Goal: Information Seeking & Learning: Learn about a topic

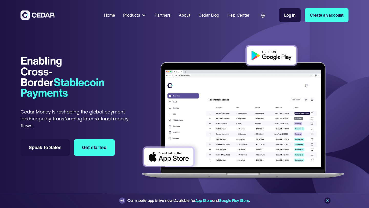
click at [129, 15] on div "Products" at bounding box center [131, 15] width 17 height 6
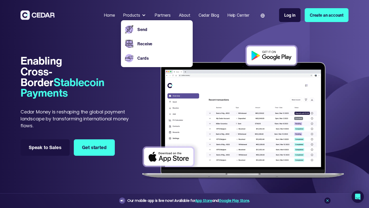
click at [92, 41] on section "Enabling Cross-Border Stablecoin Payments Enabling Cross-Border Stablecoin Paym…" at bounding box center [185, 108] width 328 height 174
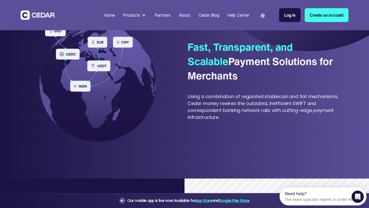
scroll to position [219, 0]
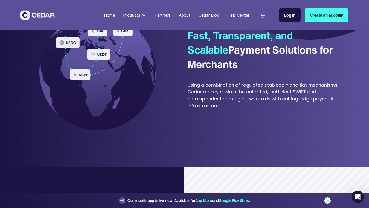
click at [327, 202] on icon at bounding box center [328, 201] width 4 height 4
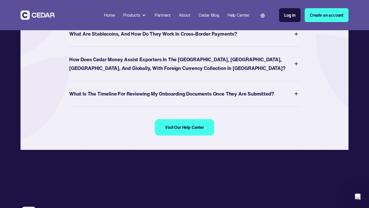
scroll to position [2195, 0]
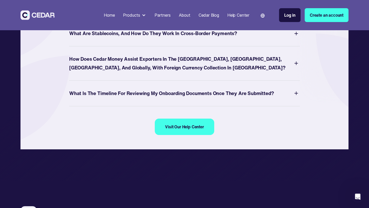
click at [292, 72] on div "How does Cedar Money assist Exporters in the [GEOGRAPHIC_DATA], [GEOGRAPHIC_DAT…" at bounding box center [181, 64] width 224 height 18
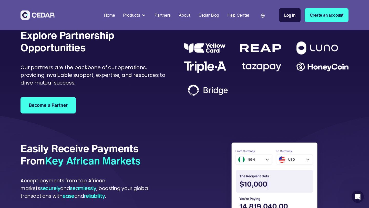
scroll to position [1089, 0]
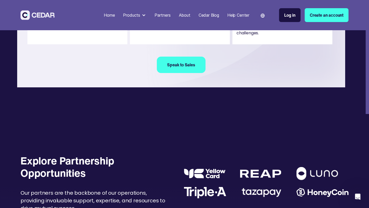
click at [35, 15] on img at bounding box center [38, 14] width 34 height 9
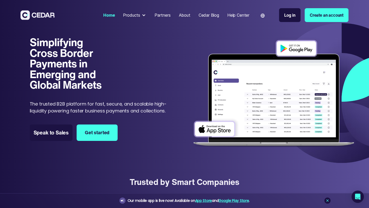
click at [142, 16] on div at bounding box center [144, 15] width 4 height 4
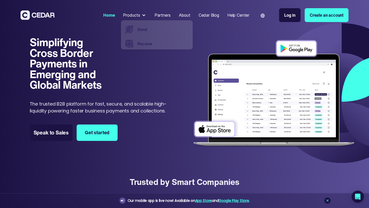
click at [142, 16] on div at bounding box center [144, 15] width 4 height 4
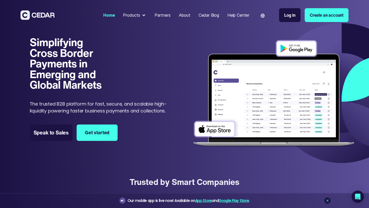
click at [142, 16] on div at bounding box center [144, 15] width 4 height 4
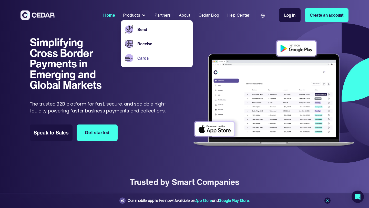
click at [144, 57] on link "Cards" at bounding box center [163, 58] width 51 height 6
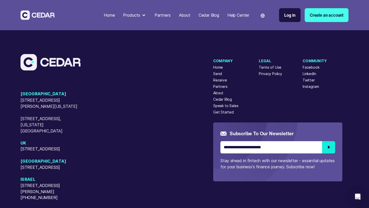
scroll to position [1319, 0]
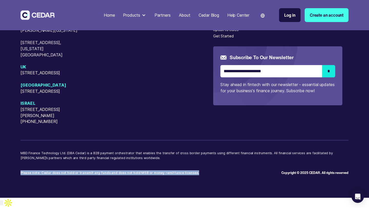
drag, startPoint x: 21, startPoint y: 183, endPoint x: 191, endPoint y: 186, distance: 170.1
click at [191, 186] on div "USA 405 Cameron Sreet, Alexandria, Virginia, 22314 50 W 23rd Street, New York, …" at bounding box center [184, 75] width 369 height 245
copy p "Please note: Cedar does not hold or transmit any funds and does not hold MSB or…"
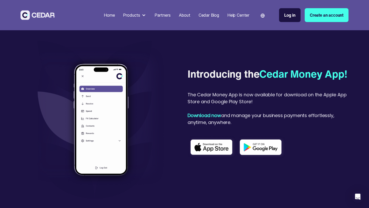
scroll to position [1047, 0]
